Goal: Task Accomplishment & Management: Manage account settings

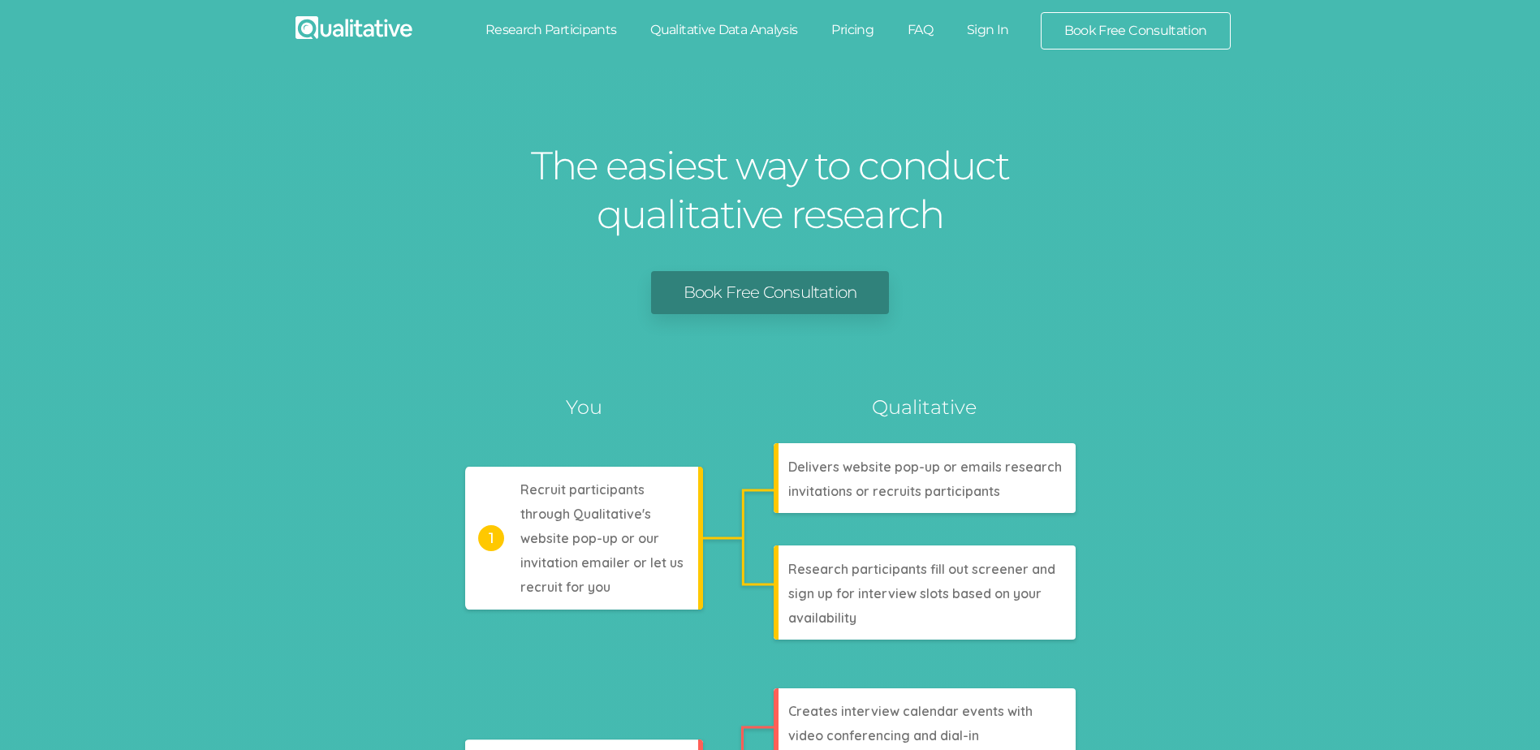
click at [986, 28] on link "Sign In" at bounding box center [988, 30] width 76 height 36
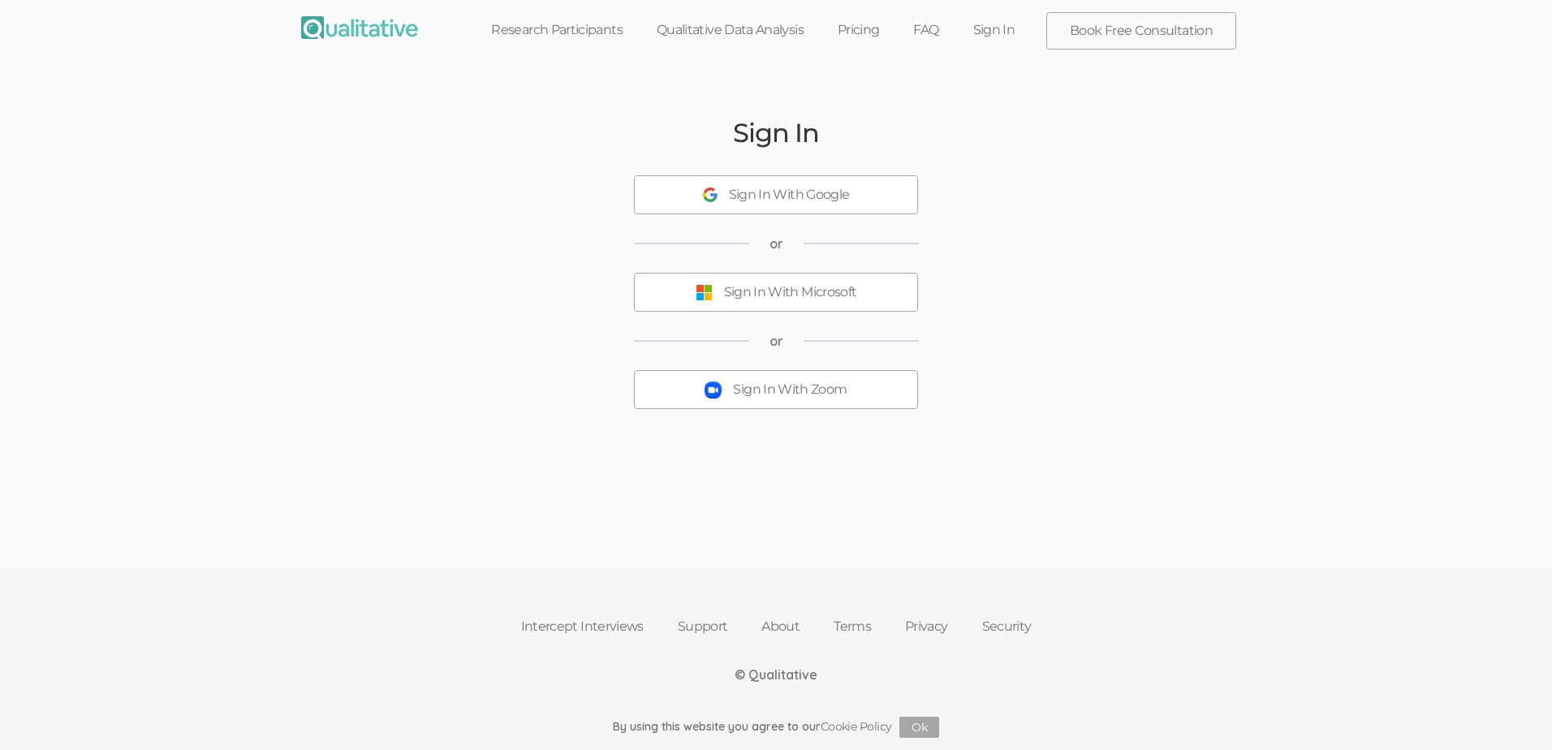
click at [765, 401] on button "Sign In With Zoom" at bounding box center [776, 389] width 284 height 39
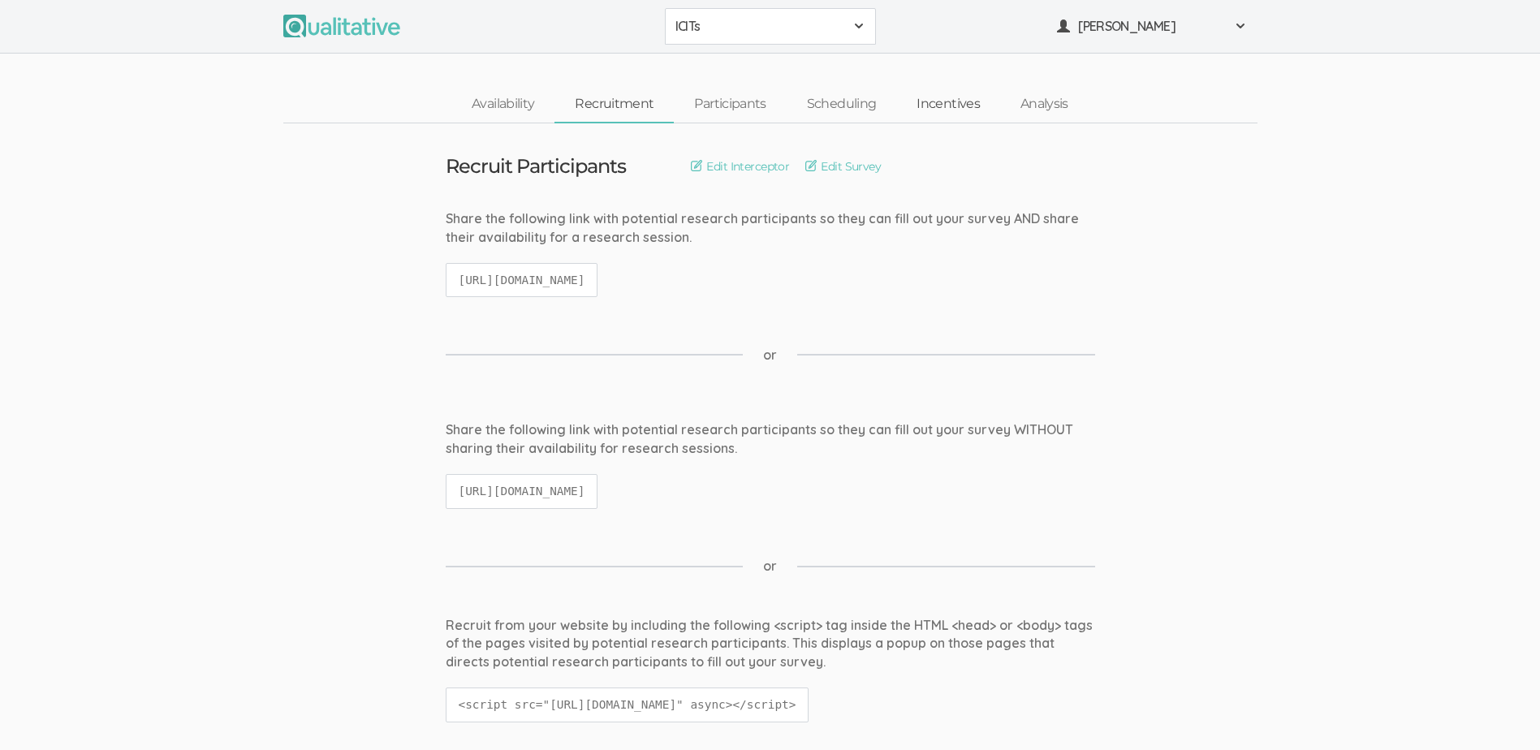
click at [933, 102] on link "Incentives" at bounding box center [948, 104] width 104 height 35
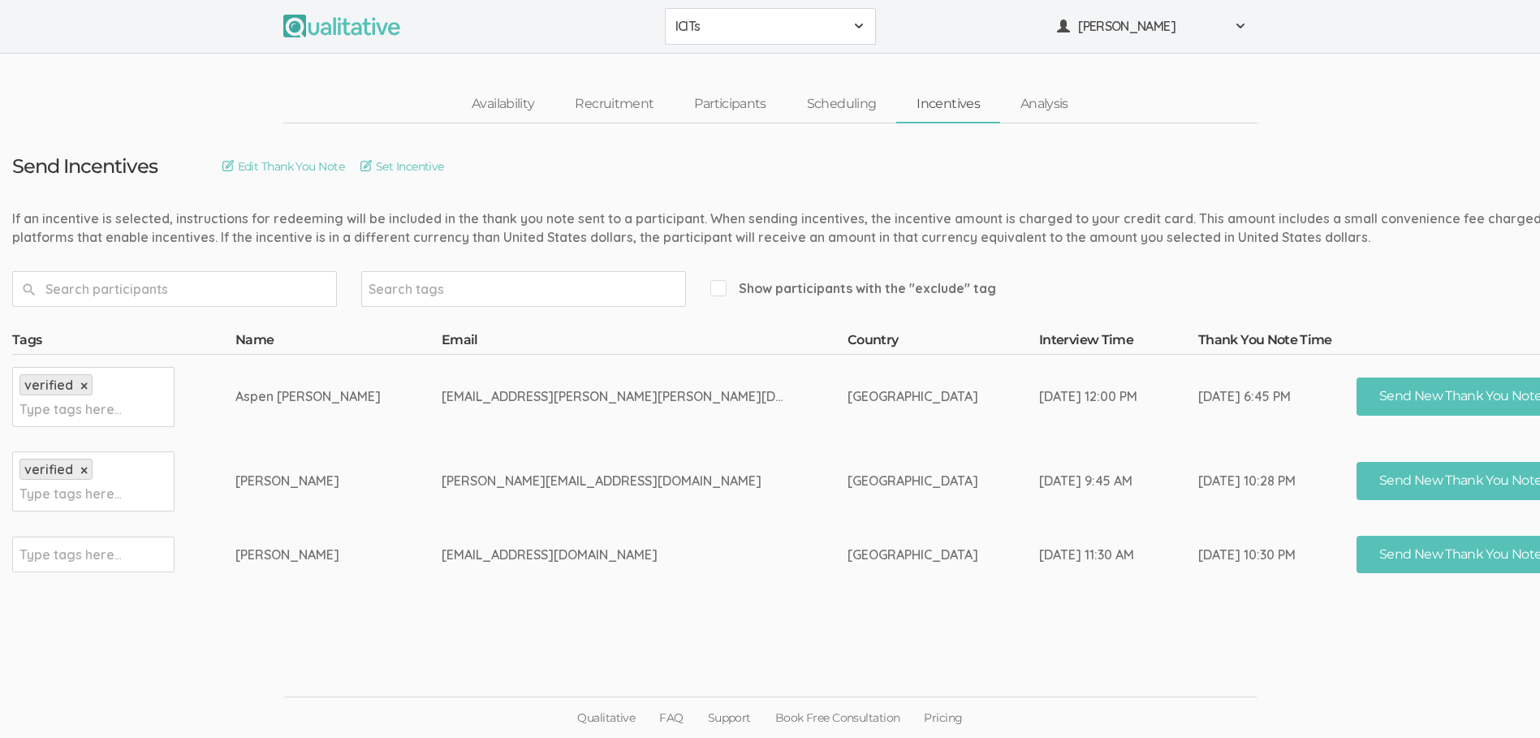
click at [951, 106] on link "Incentives" at bounding box center [948, 104] width 104 height 35
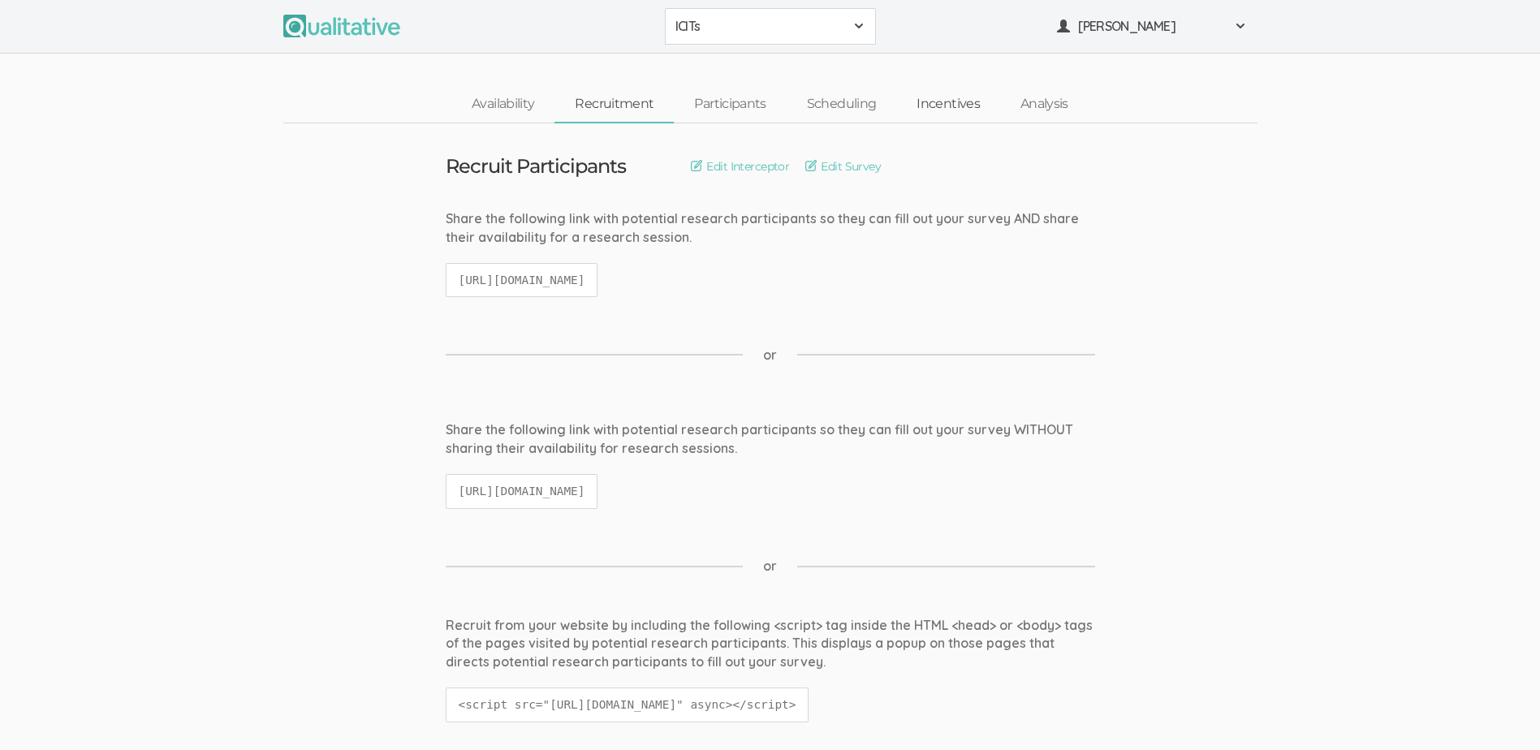
click at [933, 103] on link "Incentives" at bounding box center [948, 104] width 104 height 35
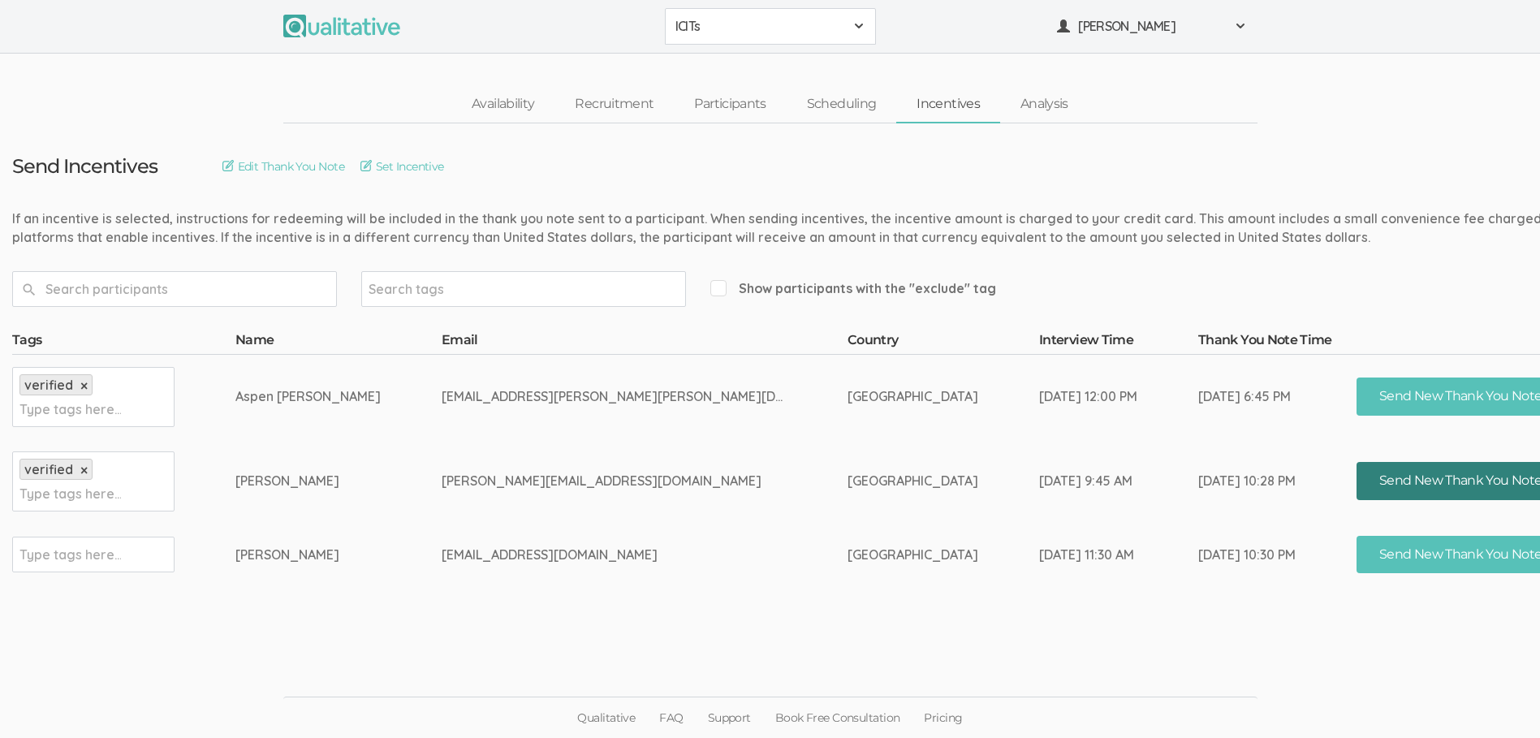
click at [1356, 487] on button "Send New Thank You Note" at bounding box center [1460, 481] width 208 height 38
click at [955, 106] on link "Incentives" at bounding box center [948, 104] width 104 height 35
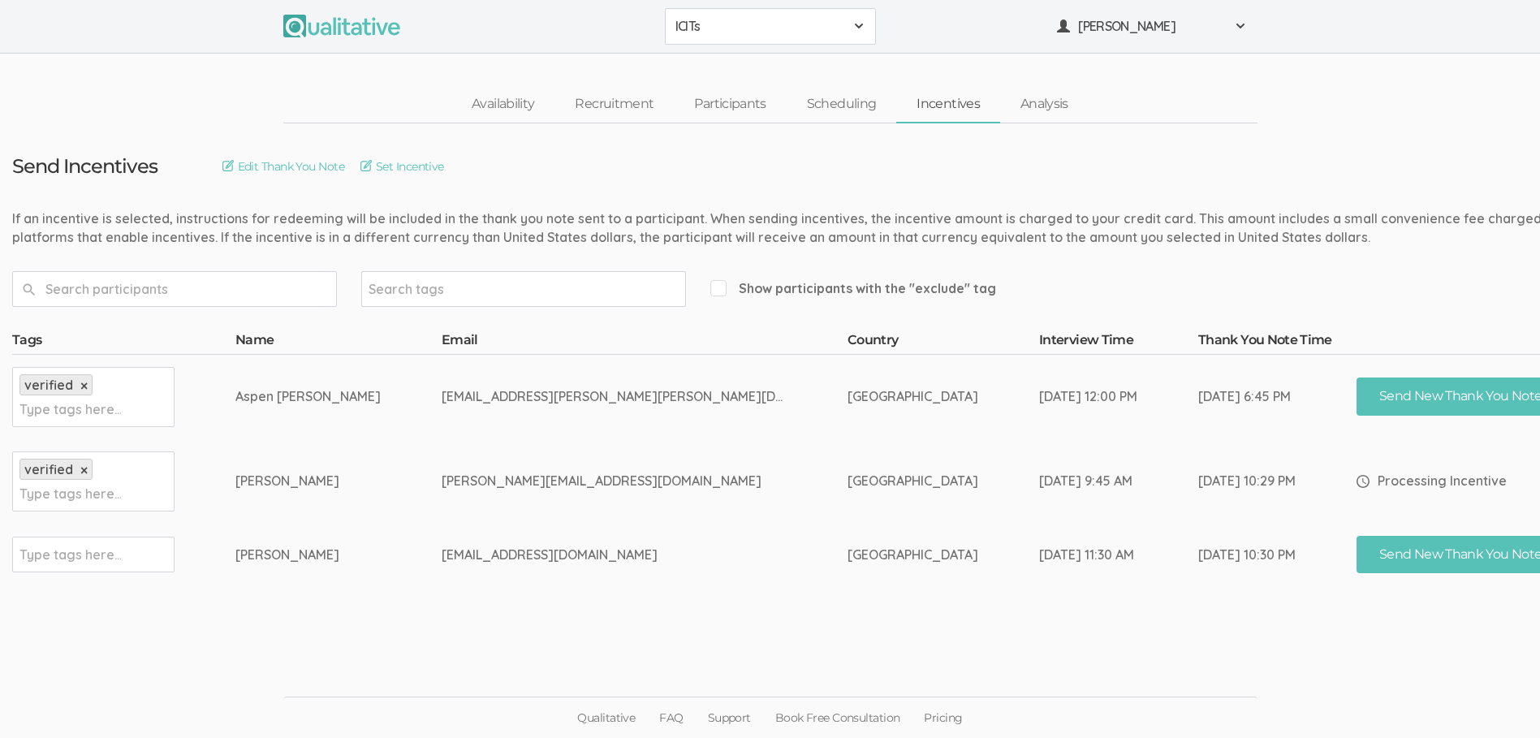
drag, startPoint x: 604, startPoint y: 482, endPoint x: 428, endPoint y: 494, distance: 176.5
click at [428, 494] on tr "verified × Type tags here... Gretchen Lewis gretchen@lightofhopewc.org United S…" at bounding box center [915, 481] width 1806 height 84
copy tr "gretchen@lightofhopewc.org"
